Goal: Task Accomplishment & Management: Manage account settings

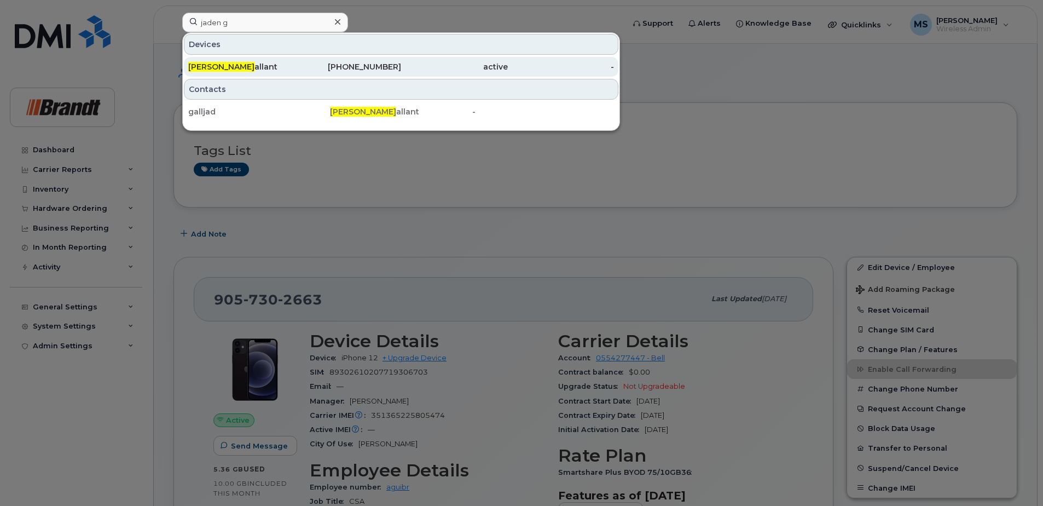
type input "jaden g"
click at [259, 64] on div "Jaden G allant" at bounding box center [241, 66] width 107 height 11
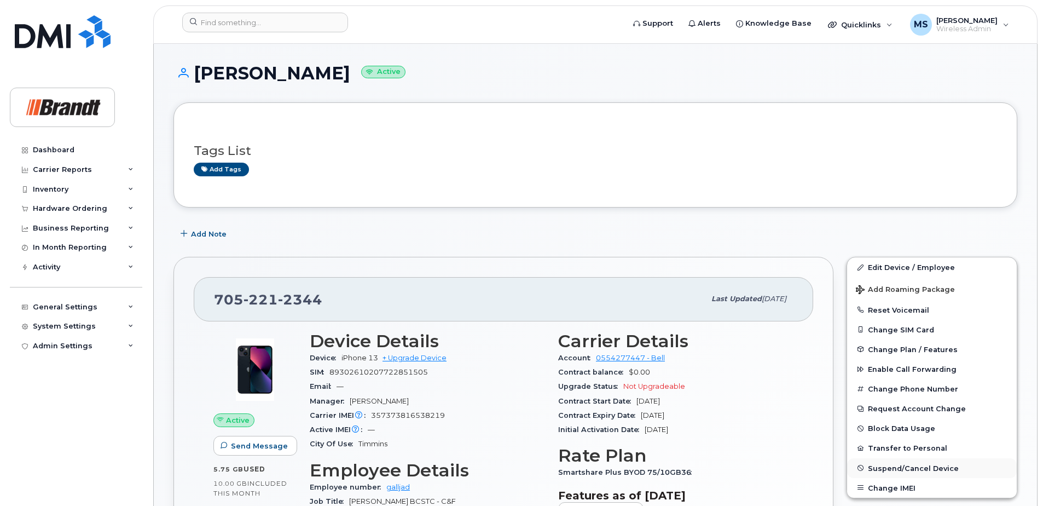
click at [933, 466] on span "Suspend/Cancel Device" at bounding box center [913, 468] width 91 height 8
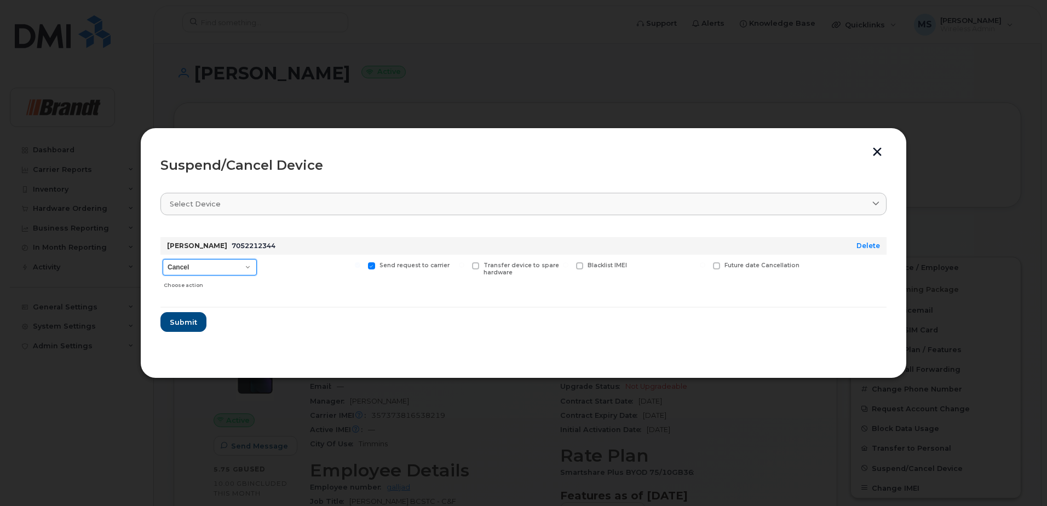
click at [201, 265] on select "Cancel Suspend - Extend Suspension Suspend - Reduced Rate Suspend - Full Rate S…" at bounding box center [210, 267] width 94 height 16
select select "[object Object]"
click at [163, 259] on select "Cancel Suspend - Extend Suspension Suspend - Reduced Rate Suspend - Full Rate S…" at bounding box center [210, 267] width 94 height 16
click at [281, 274] on span "Available for new activations/redeployments" at bounding box center [316, 269] width 82 height 14
click at [256, 268] on input "Available for new activations/redeployments" at bounding box center [253, 264] width 5 height 5
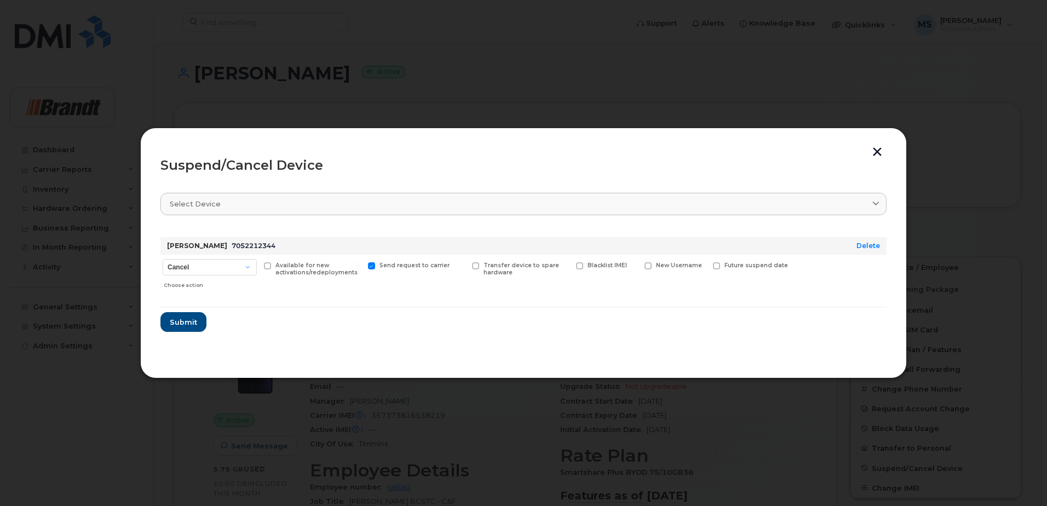
checkbox input "true"
click at [725, 267] on span "Future suspend date" at bounding box center [755, 265] width 63 height 7
click at [705, 267] on input "Future suspend date" at bounding box center [702, 264] width 5 height 5
checkbox input "true"
click at [741, 285] on input "date" at bounding box center [757, 283] width 89 height 20
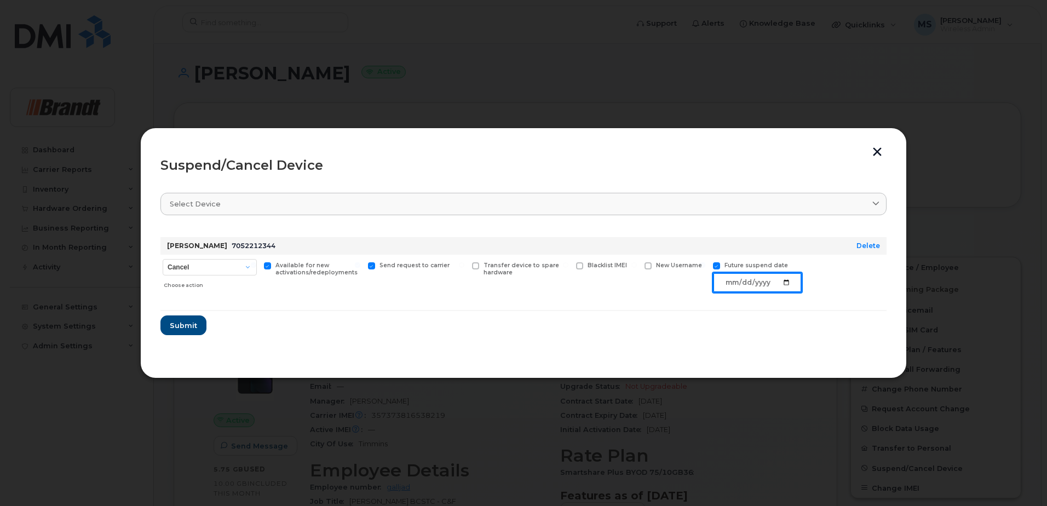
click at [786, 280] on input "date" at bounding box center [757, 283] width 89 height 20
type input "[DATE]"
click at [179, 330] on span "Submit" at bounding box center [182, 325] width 27 height 10
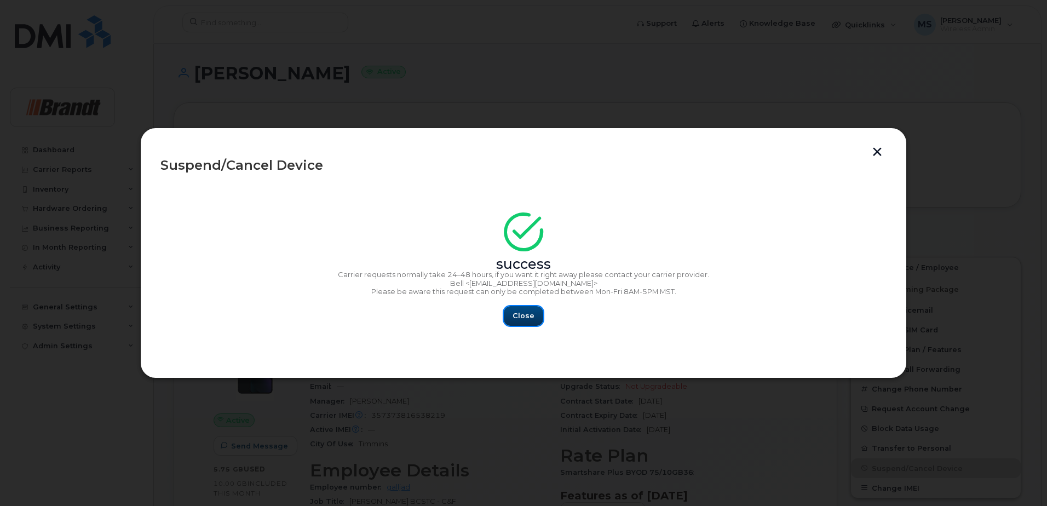
click at [520, 316] on span "Close" at bounding box center [523, 315] width 22 height 10
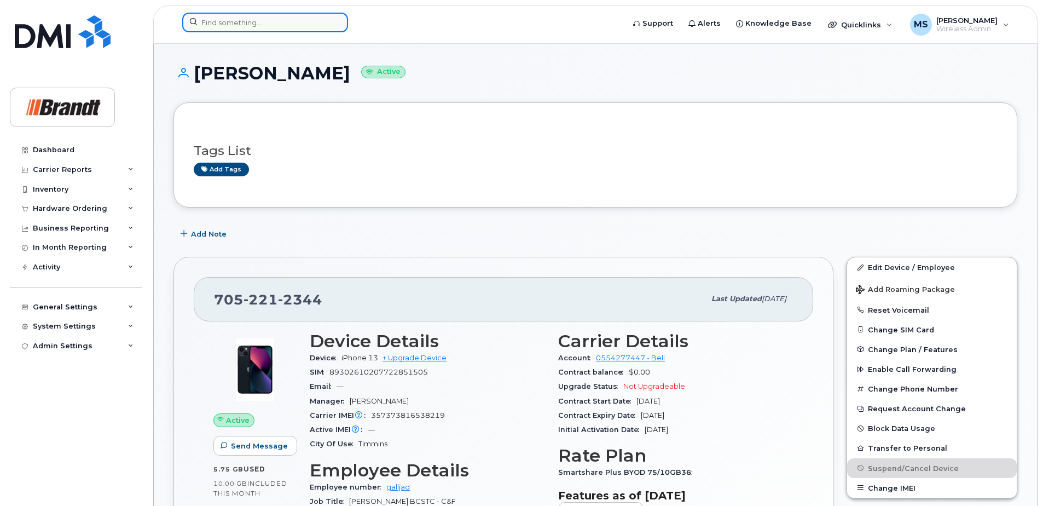
click at [316, 21] on input at bounding box center [265, 23] width 166 height 20
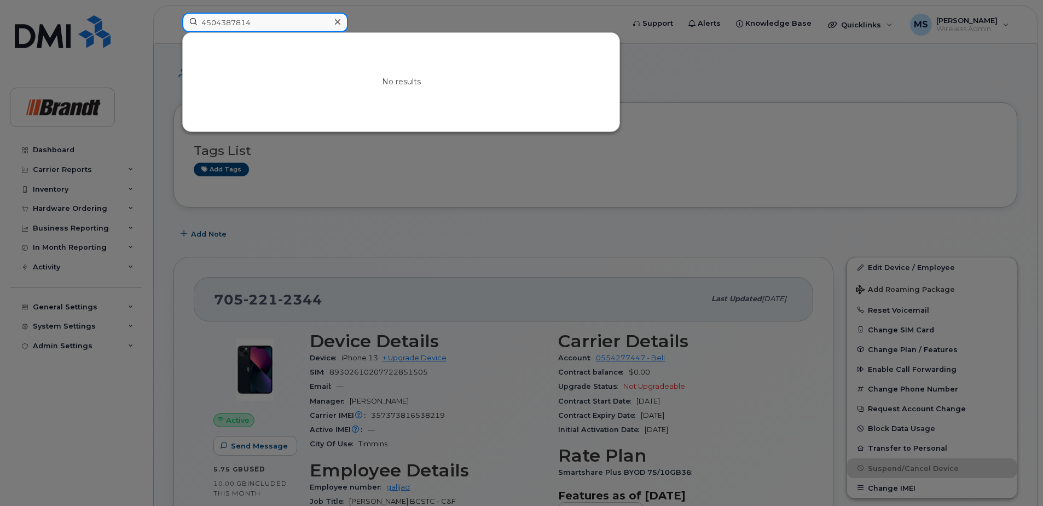
drag, startPoint x: 173, startPoint y: 21, endPoint x: 71, endPoint y: 22, distance: 102.4
click at [174, 22] on div "4504387814 No results" at bounding box center [400, 25] width 452 height 24
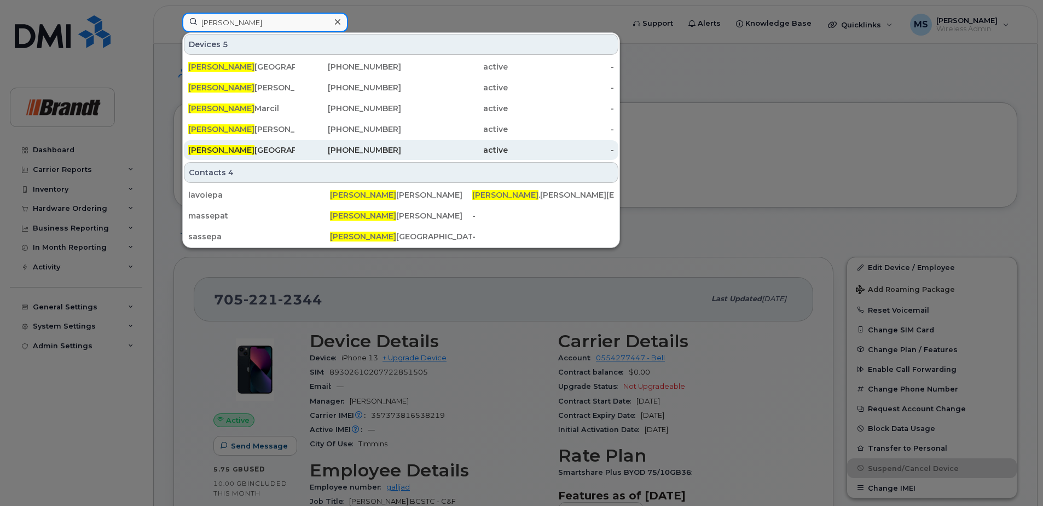
type input "[PERSON_NAME]"
click at [357, 150] on div "[PHONE_NUMBER]" at bounding box center [348, 150] width 107 height 11
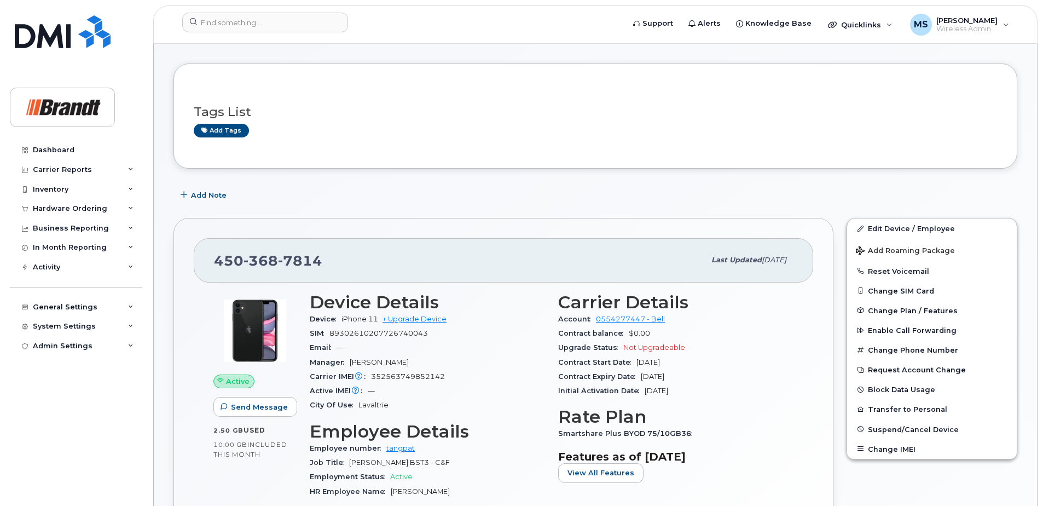
scroll to position [109, 0]
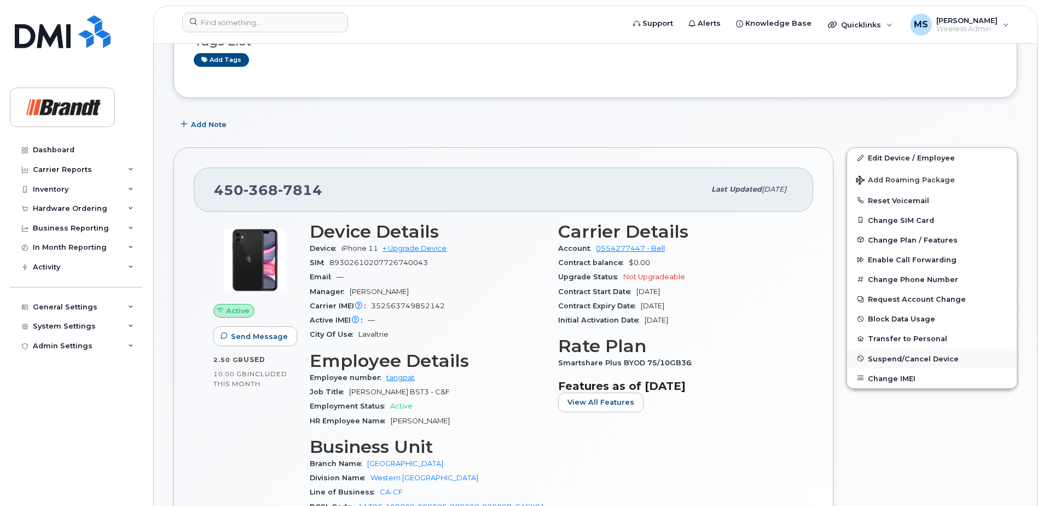
click at [931, 362] on span "Suspend/Cancel Device" at bounding box center [913, 358] width 91 height 8
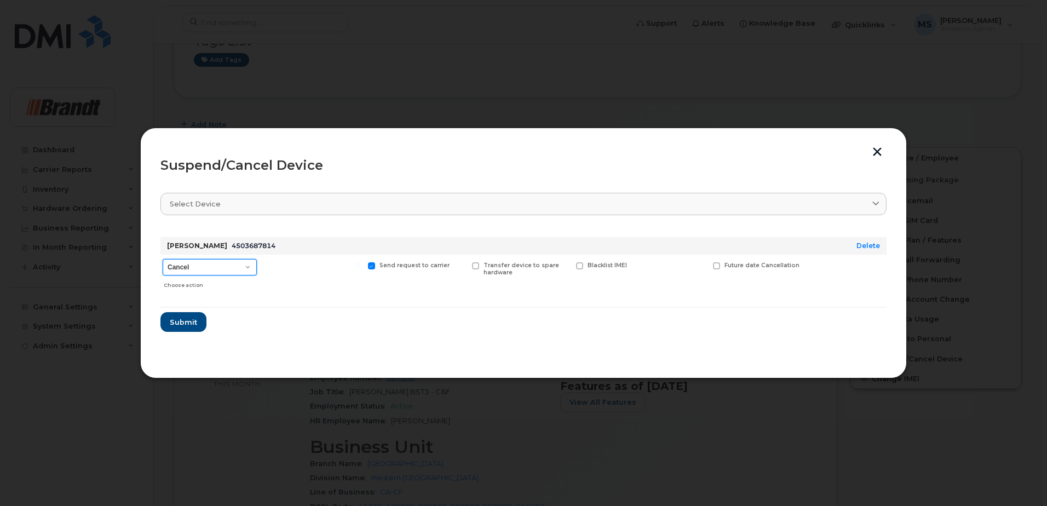
click at [224, 260] on select "Cancel Suspend - Extend Suspension Suspend - Reduced Rate Suspend - Full Rate S…" at bounding box center [210, 267] width 94 height 16
select select "[object Object]"
click at [163, 259] on select "Cancel Suspend - Extend Suspension Suspend - Reduced Rate Suspend - Full Rate S…" at bounding box center [210, 267] width 94 height 16
click at [304, 273] on span "Available for new activations/redeployments" at bounding box center [316, 269] width 82 height 14
click at [256, 268] on input "Available for new activations/redeployments" at bounding box center [253, 264] width 5 height 5
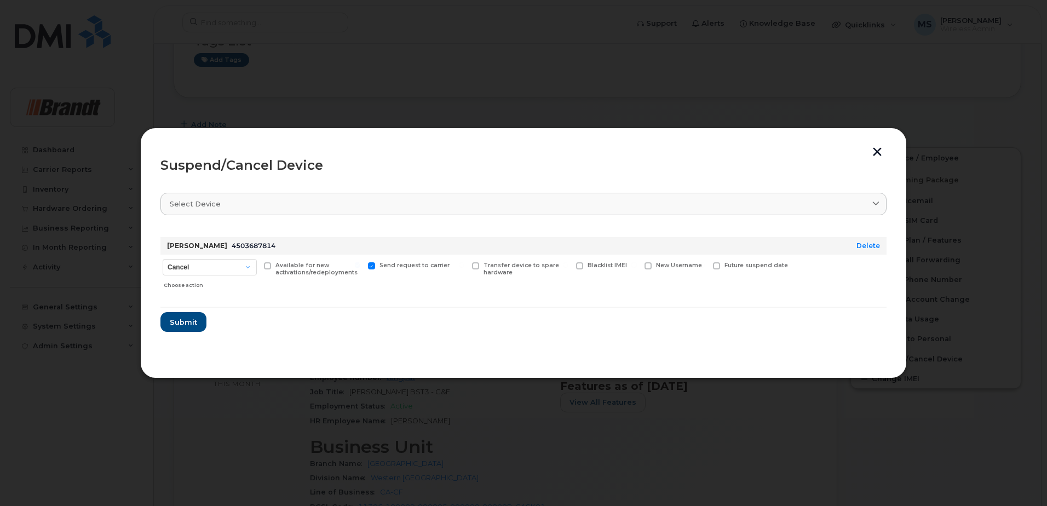
checkbox input "true"
click at [721, 263] on label "Future suspend date" at bounding box center [750, 265] width 75 height 7
click at [705, 263] on input "Future suspend date" at bounding box center [702, 264] width 5 height 5
checkbox input "true"
click at [759, 287] on input "date" at bounding box center [757, 283] width 89 height 20
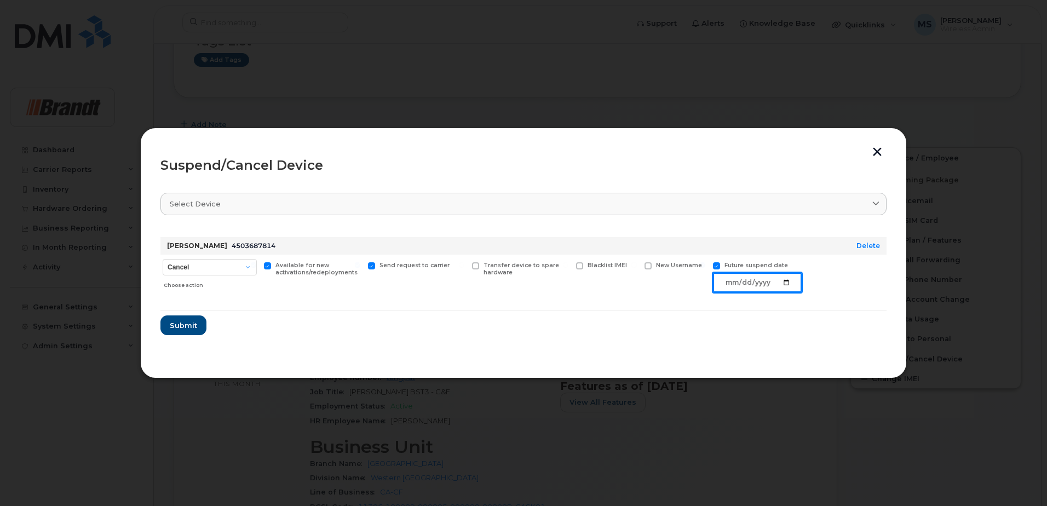
click at [790, 281] on input "date" at bounding box center [757, 283] width 89 height 20
type input "[DATE]"
click at [188, 328] on span "Submit" at bounding box center [182, 325] width 27 height 10
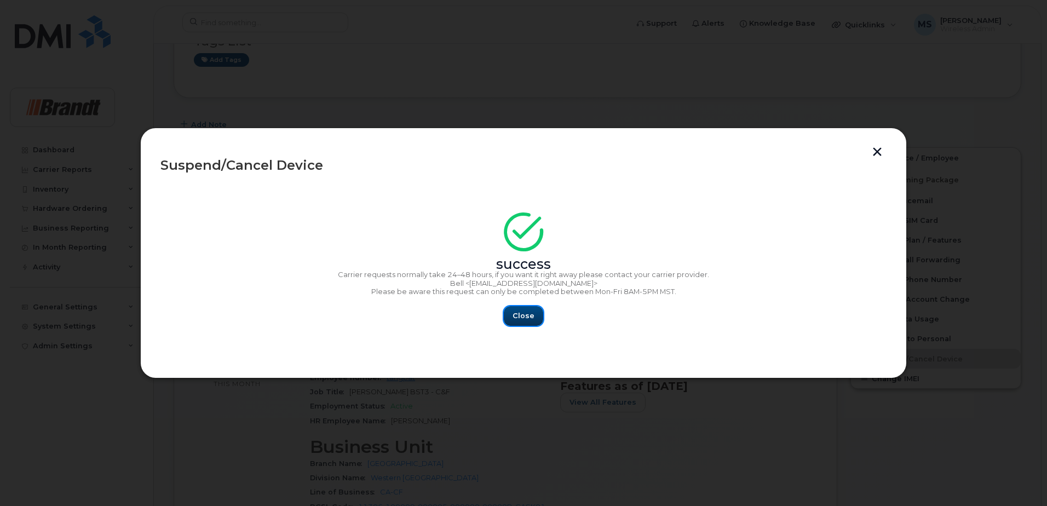
click at [509, 321] on button "Close" at bounding box center [523, 316] width 39 height 20
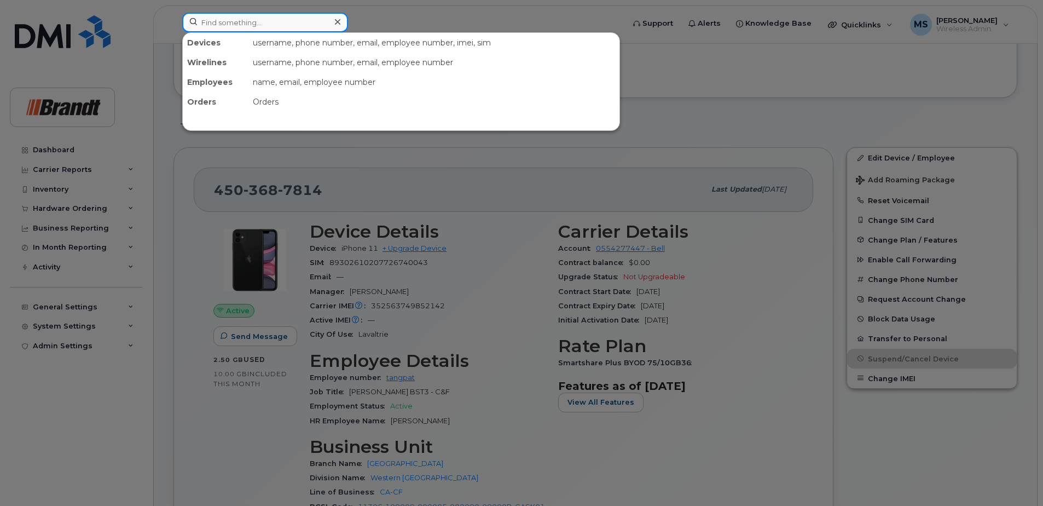
click at [278, 22] on input at bounding box center [265, 23] width 166 height 20
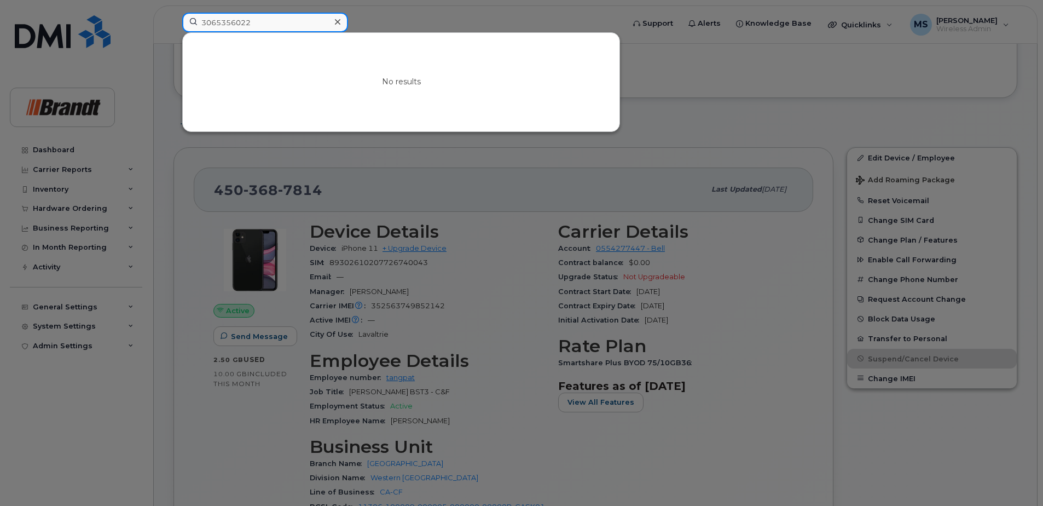
drag, startPoint x: 308, startPoint y: 21, endPoint x: 0, endPoint y: 24, distance: 307.6
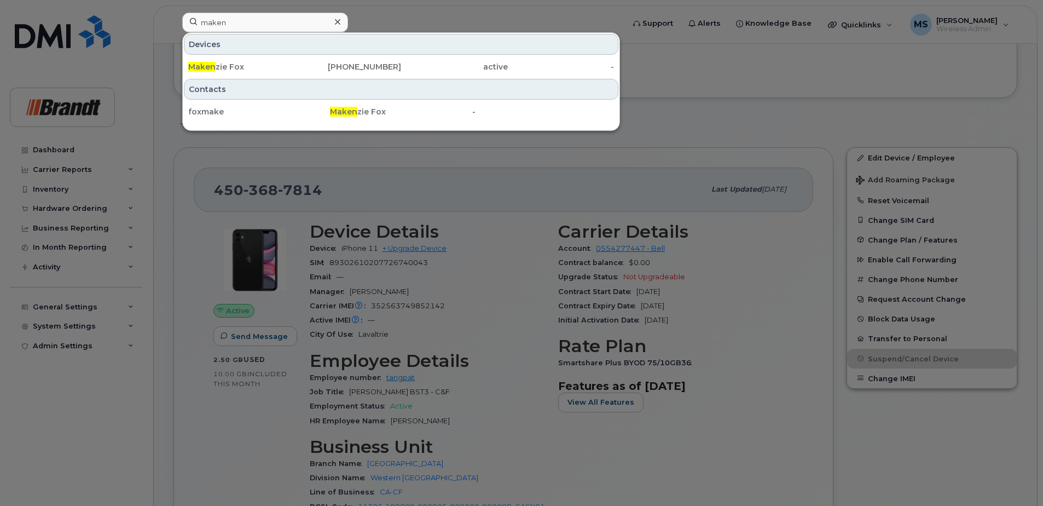
drag, startPoint x: 122, startPoint y: 480, endPoint x: 130, endPoint y: 481, distance: 8.2
click at [124, 480] on div at bounding box center [521, 253] width 1043 height 506
click at [267, 26] on input "maken" at bounding box center [265, 23] width 166 height 20
drag, startPoint x: 159, startPoint y: 24, endPoint x: 120, endPoint y: 24, distance: 38.9
click at [174, 24] on div "maken Devices Maken zie Fox 782-774-2645 active - Contacts foxmake Maken zie Fo…" at bounding box center [400, 25] width 452 height 24
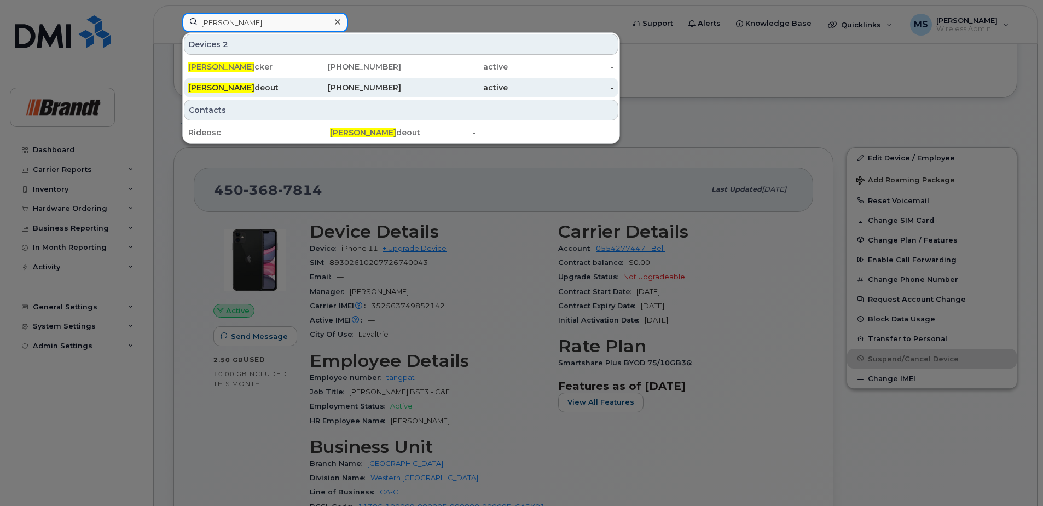
type input "scott ri"
click at [363, 85] on div "780-215-0149" at bounding box center [348, 87] width 107 height 11
